Goal: Transaction & Acquisition: Share content

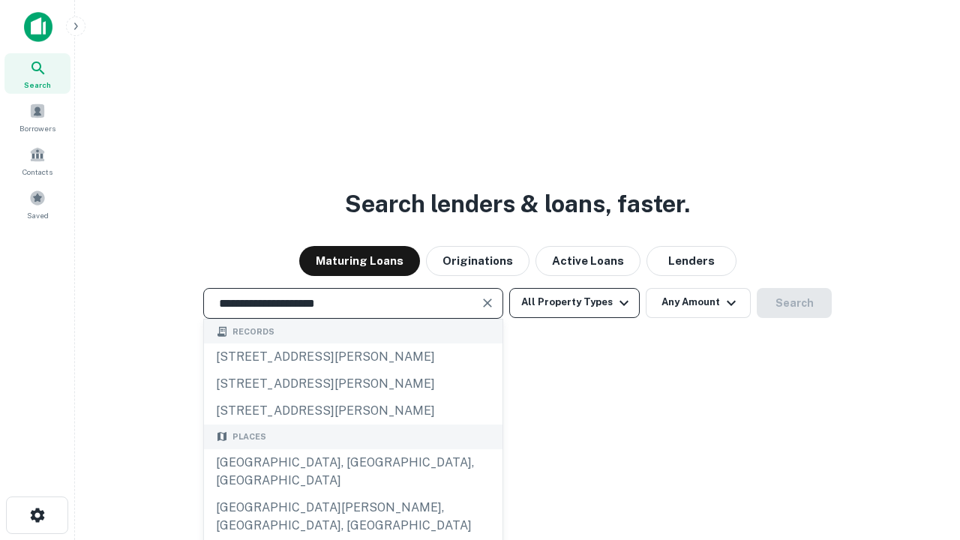
type input "**********"
click at [574, 302] on button "All Property Types" at bounding box center [574, 303] width 130 height 30
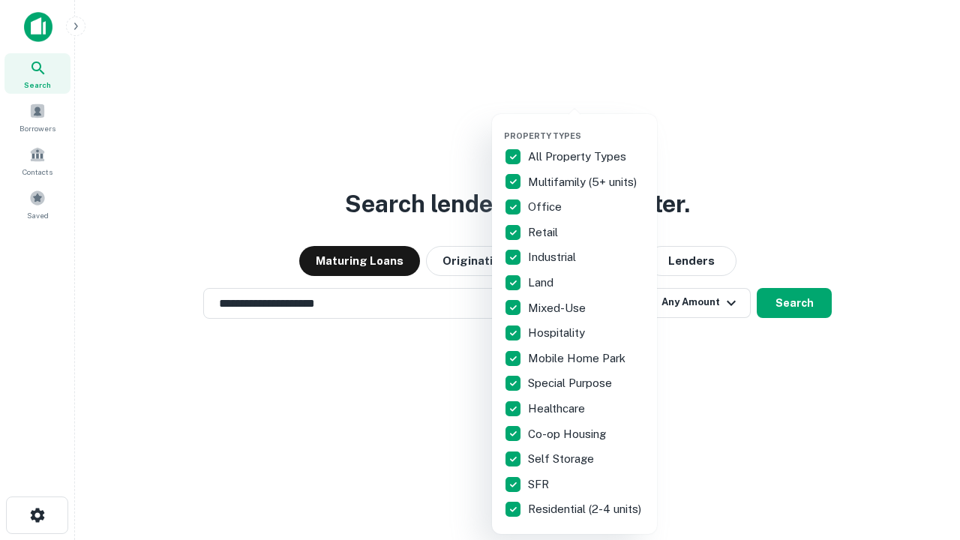
click at [586, 126] on button "button" at bounding box center [586, 126] width 165 height 1
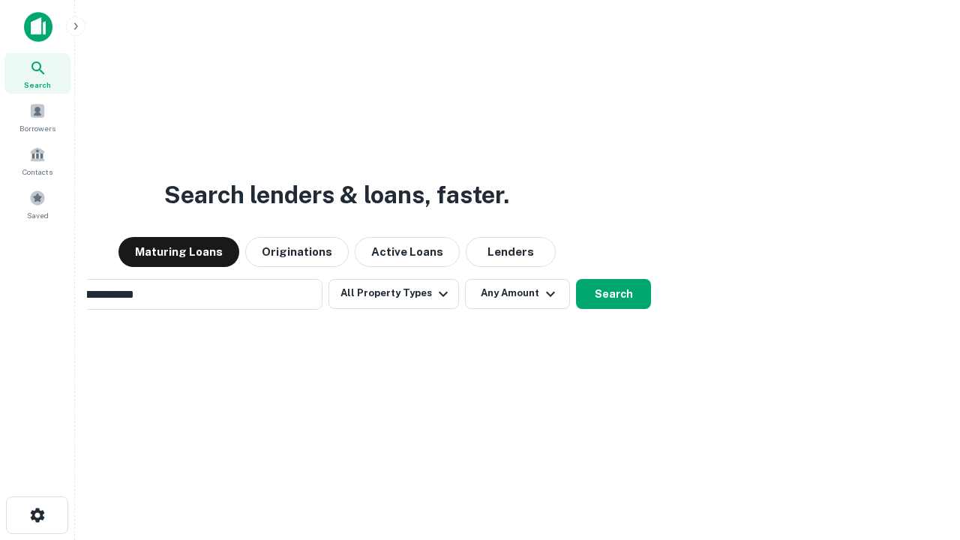
scroll to position [23, 0]
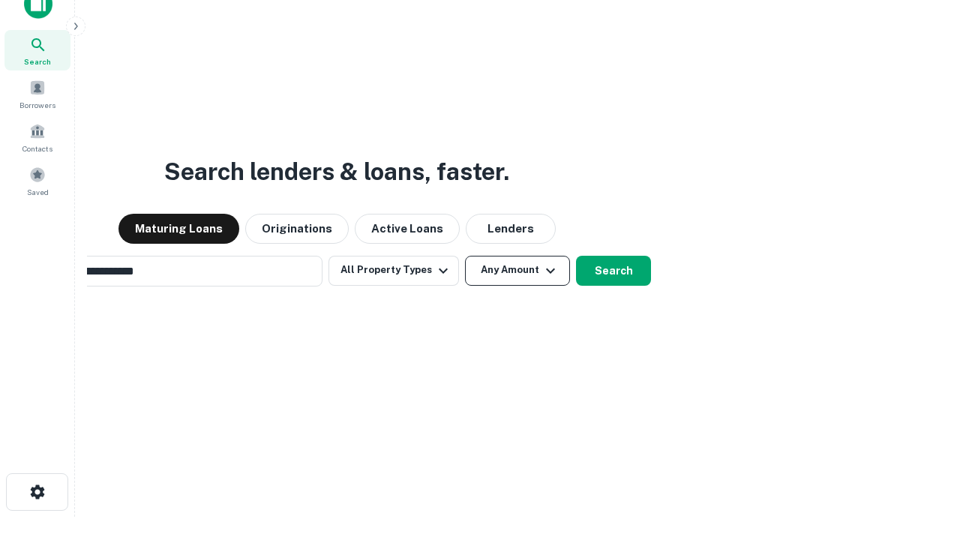
click at [465, 256] on button "Any Amount" at bounding box center [517, 271] width 105 height 30
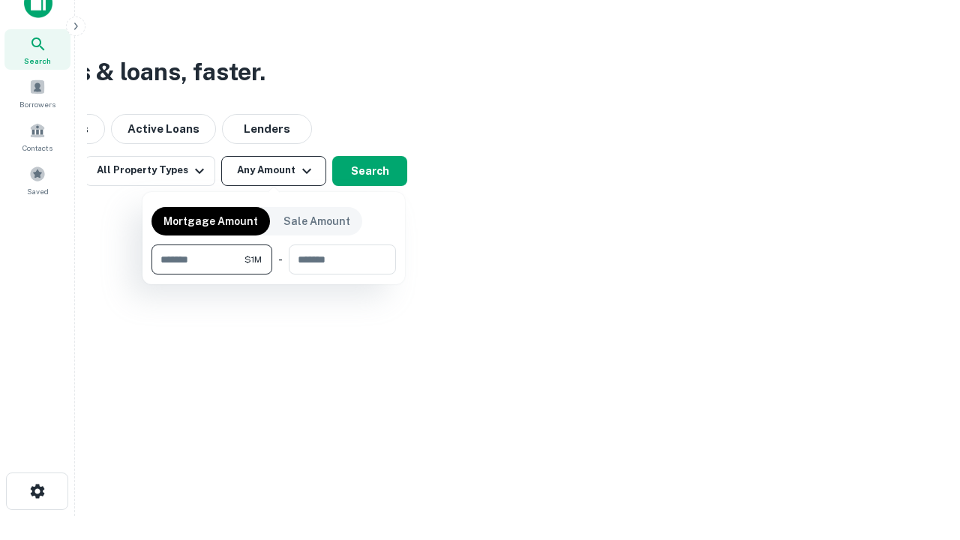
type input "*******"
click at [274, 274] on button "button" at bounding box center [273, 274] width 244 height 1
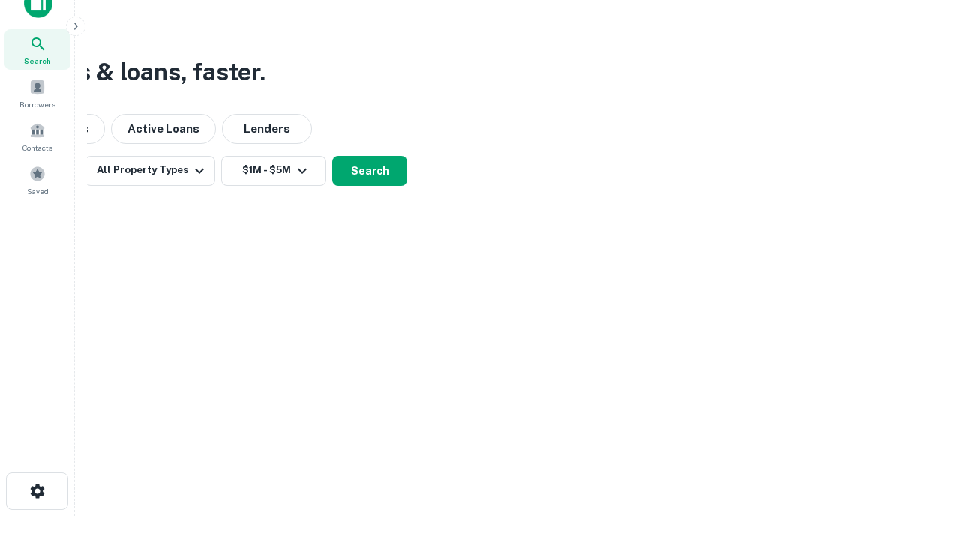
scroll to position [23, 0]
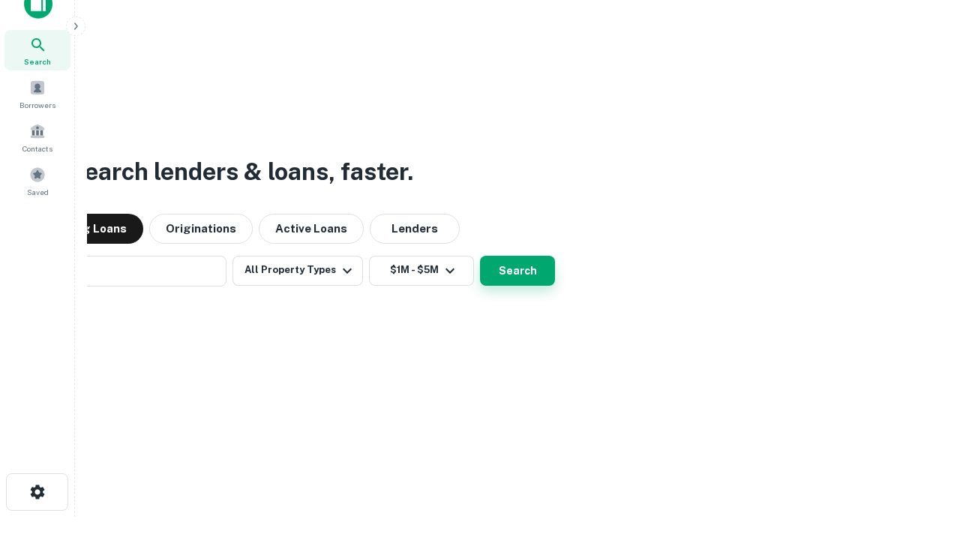
click at [480, 256] on button "Search" at bounding box center [517, 271] width 75 height 30
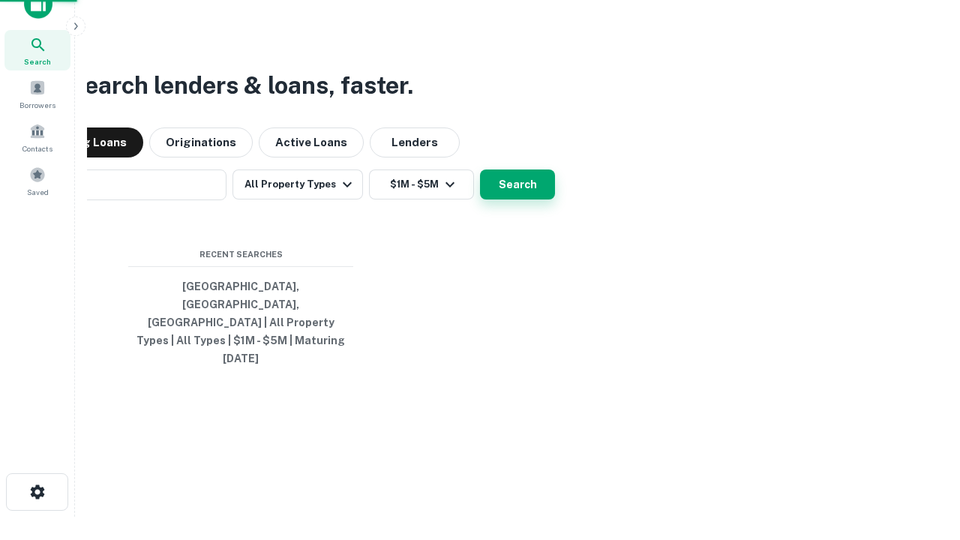
scroll to position [24, 0]
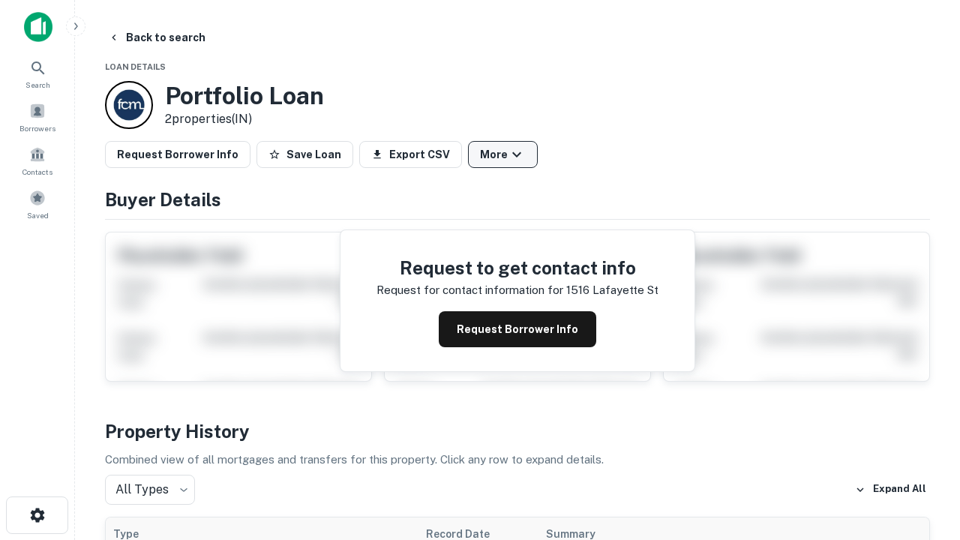
click at [502, 154] on button "More" at bounding box center [503, 154] width 70 height 27
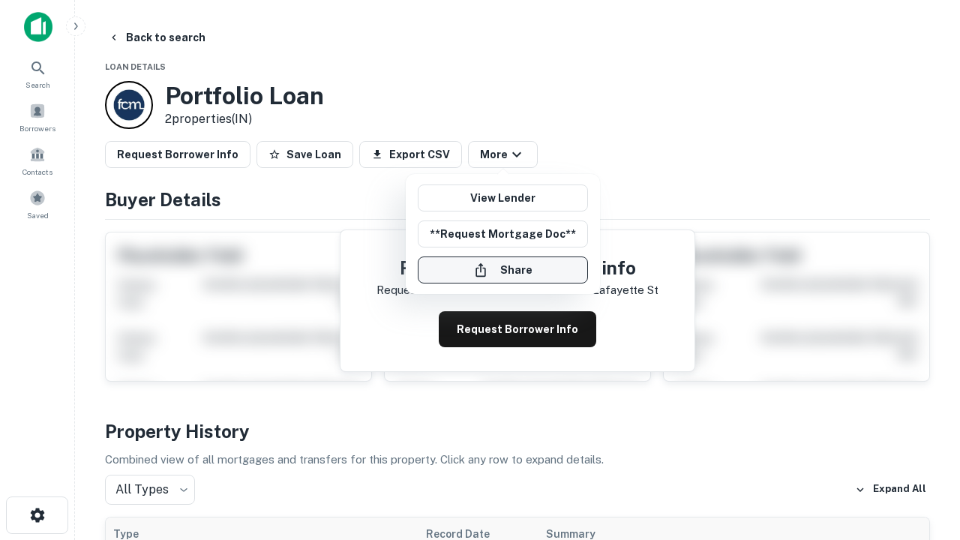
click at [502, 270] on button "Share" at bounding box center [503, 269] width 170 height 27
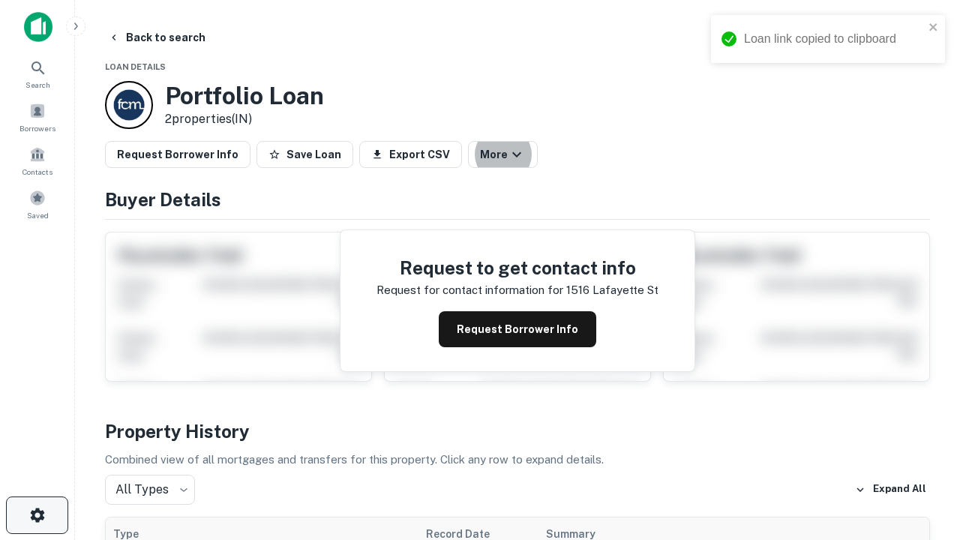
click at [37, 515] on icon "button" at bounding box center [37, 515] width 18 height 18
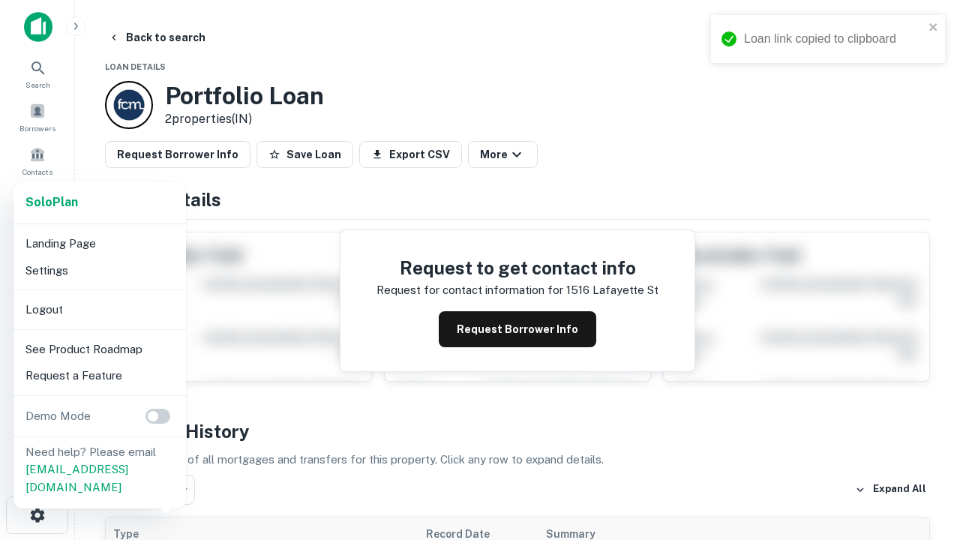
click at [99, 309] on li "Logout" at bounding box center [99, 309] width 160 height 27
